Goal: Task Accomplishment & Management: Complete application form

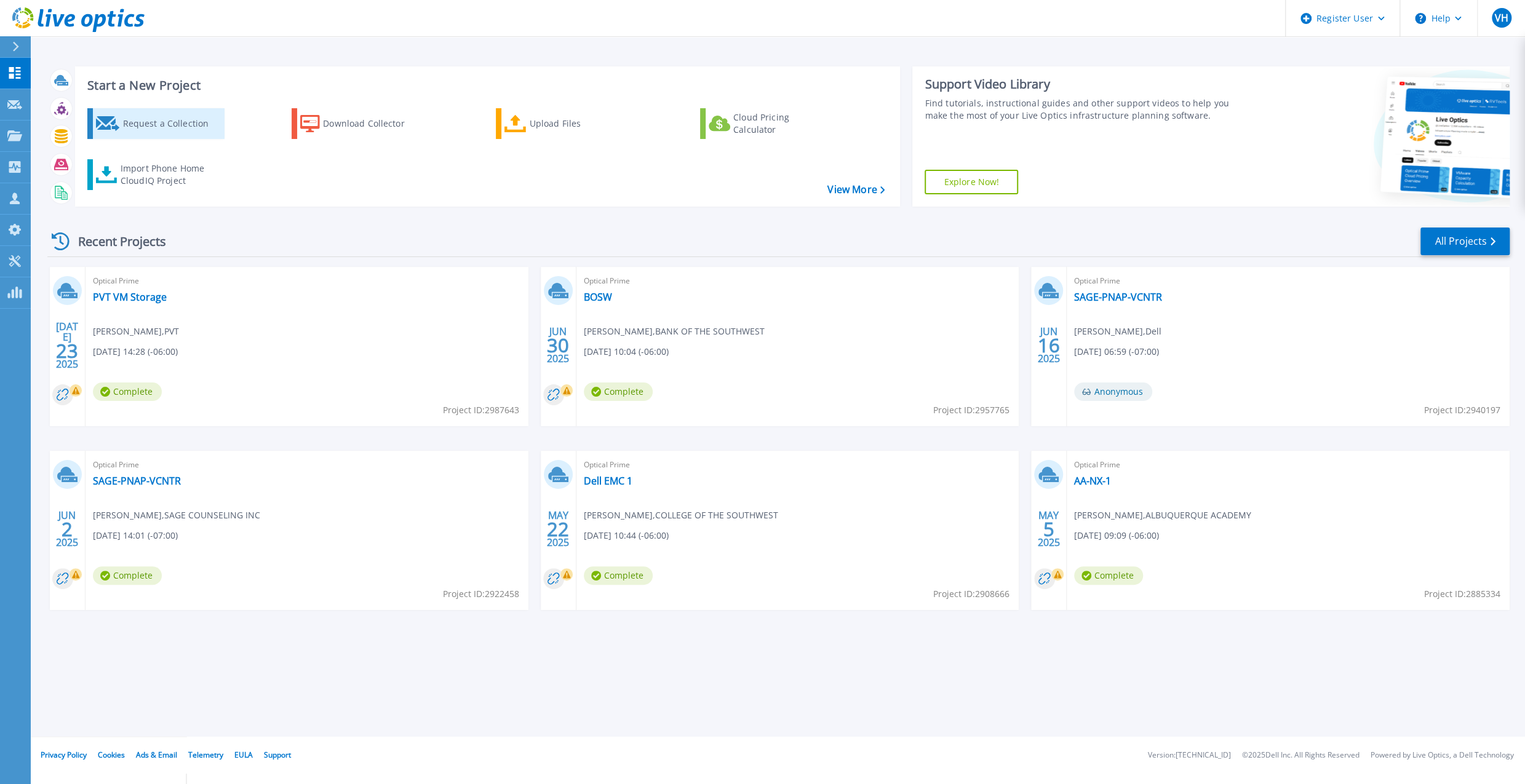
click at [120, 109] on link "Request a Collection" at bounding box center [155, 123] width 137 height 31
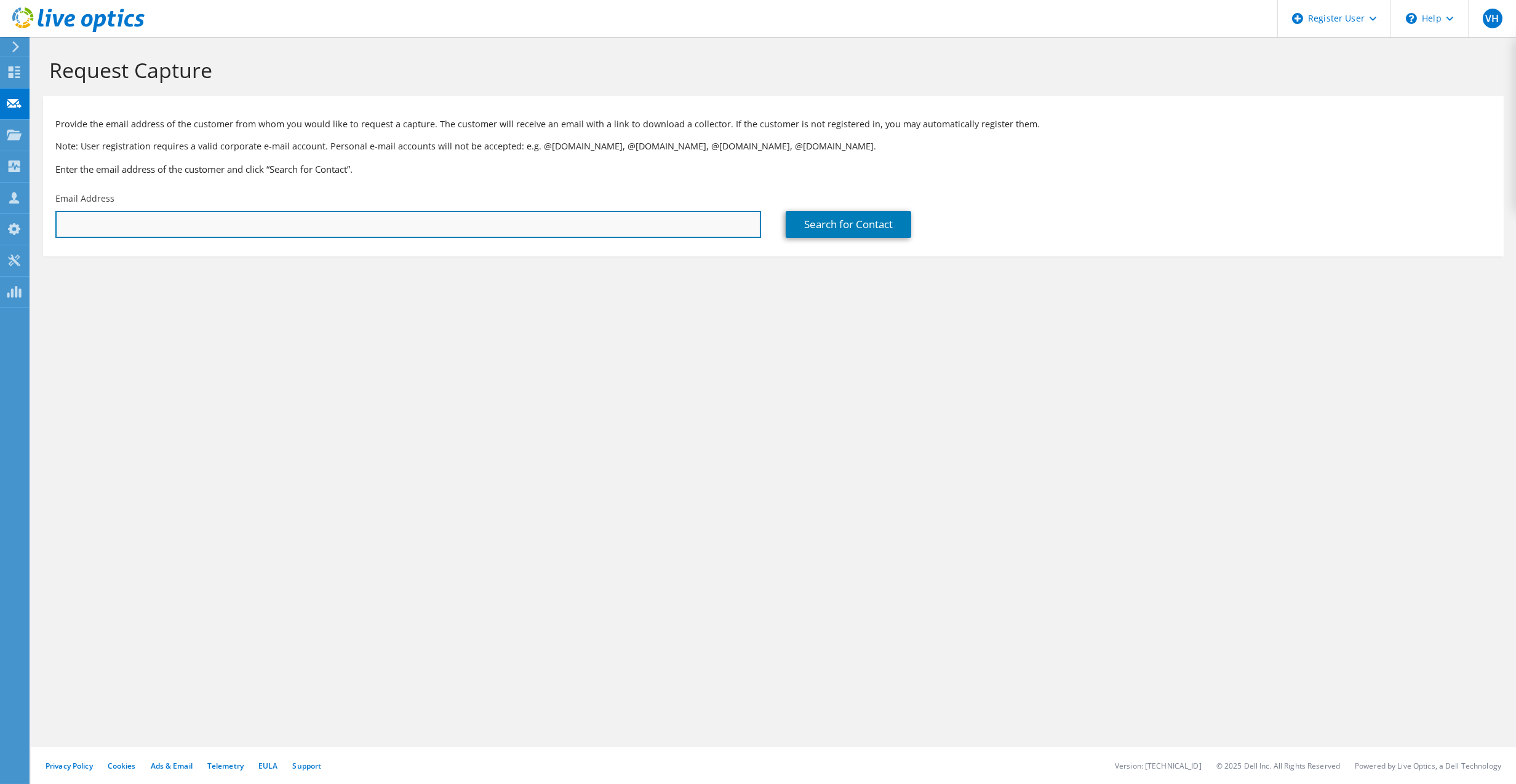
paste input "[PERSON_NAME] <[EMAIL_ADDRESS][DOMAIN_NAME]>"
drag, startPoint x: 118, startPoint y: 222, endPoint x: 0, endPoint y: 224, distance: 118.0
click at [0, 224] on html "VH Dell User [PERSON_NAME] [EMAIL_ADDRESS][PERSON_NAME][DOMAIN_NAME] Dell My Pr…" at bounding box center [758, 392] width 1516 height 784
click at [285, 219] on input "[EMAIL_ADDRESS][DOMAIN_NAME]>" at bounding box center [408, 224] width 705 height 27
click at [692, 231] on input "[EMAIL_ADDRESS][DOMAIN_NAME]" at bounding box center [408, 224] width 705 height 27
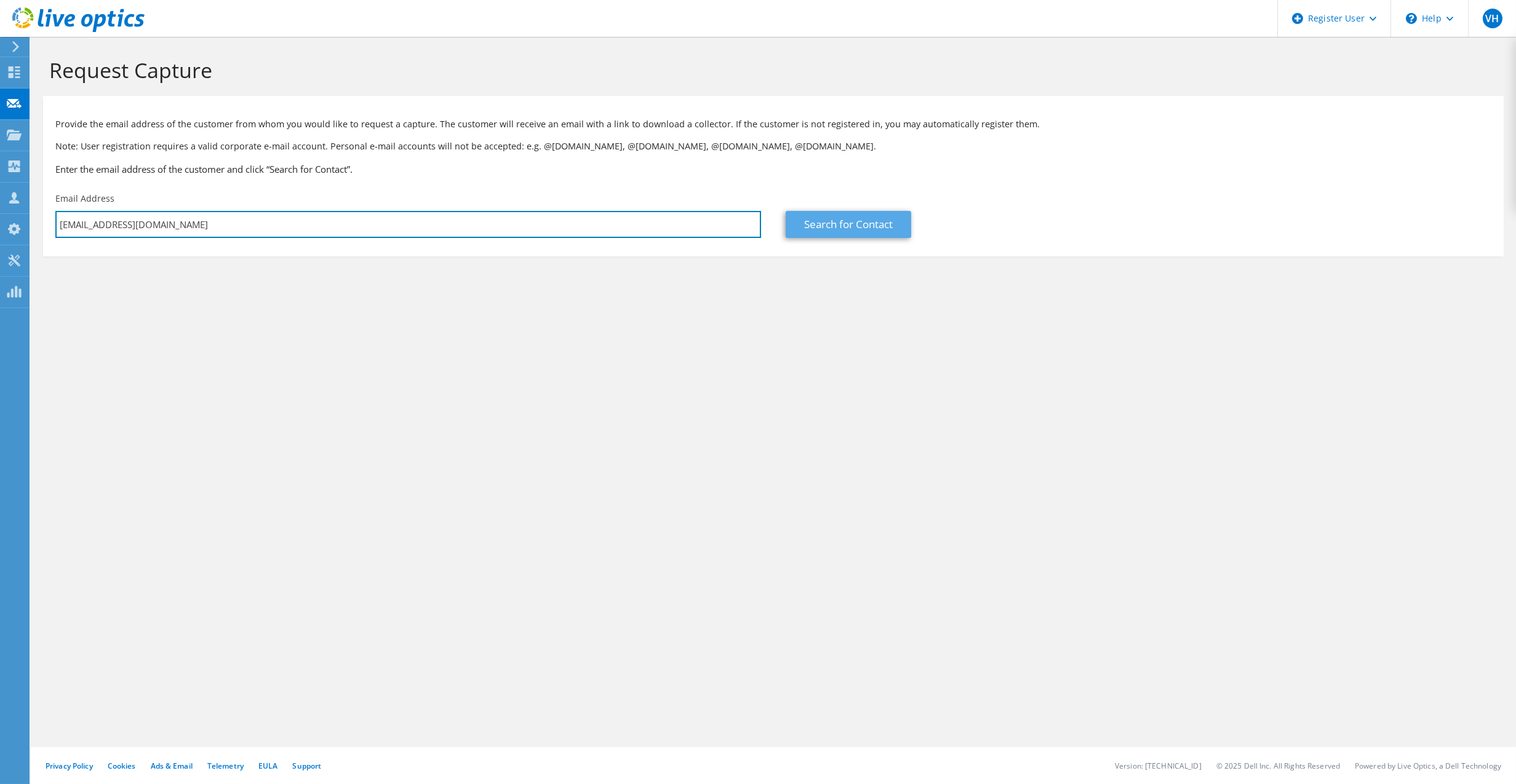
type input "[EMAIL_ADDRESS][DOMAIN_NAME]"
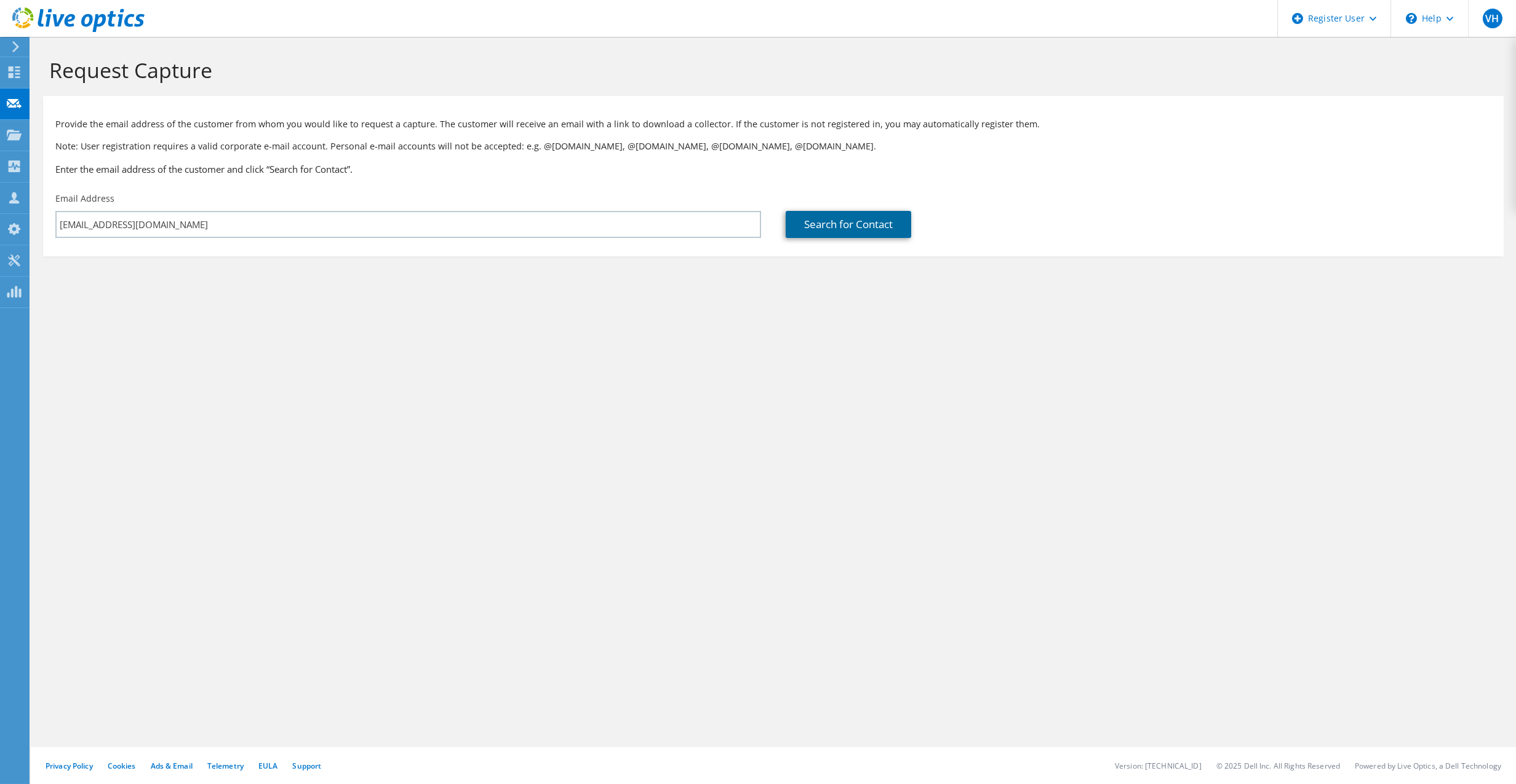
click at [848, 238] on link "Search for Contact" at bounding box center [848, 224] width 126 height 27
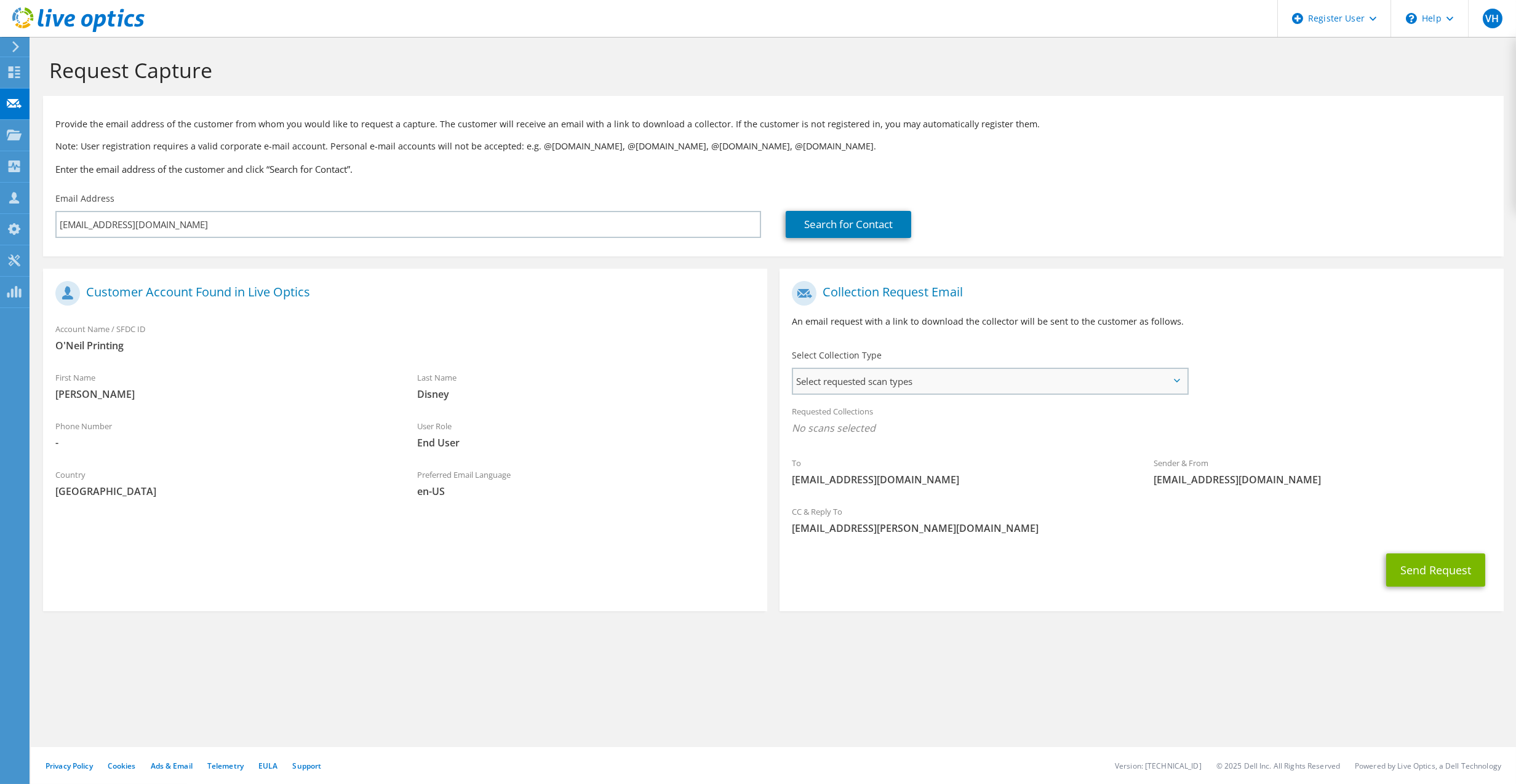
click at [940, 380] on span "Select requested scan types" at bounding box center [990, 381] width 393 height 25
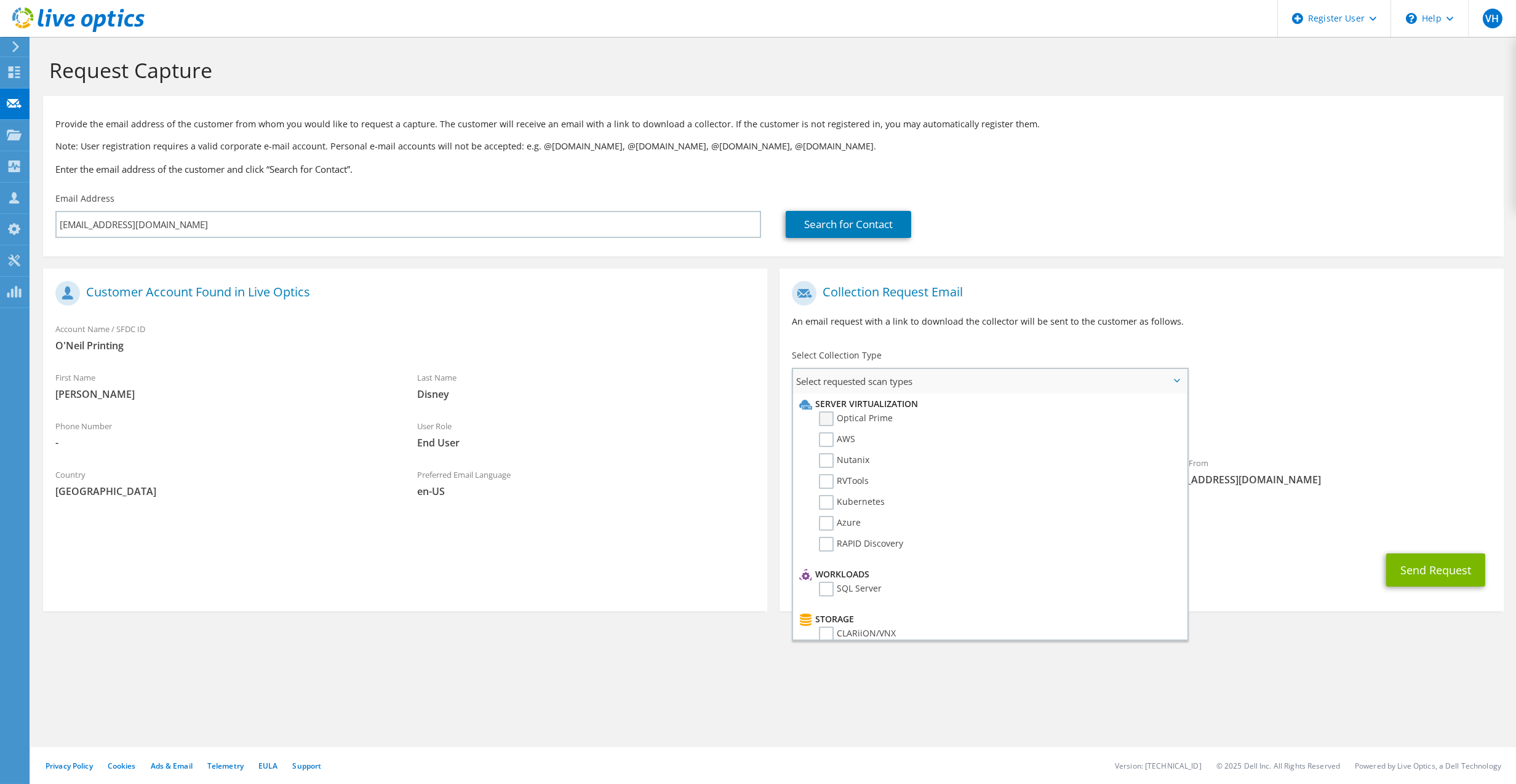
click at [823, 420] on label "Optical Prime" at bounding box center [855, 419] width 74 height 15
click at [0, 0] on input "Optical Prime" at bounding box center [0, 0] width 0 height 0
click at [1425, 580] on button "Send Request" at bounding box center [1435, 574] width 99 height 33
